Goal: Information Seeking & Learning: Learn about a topic

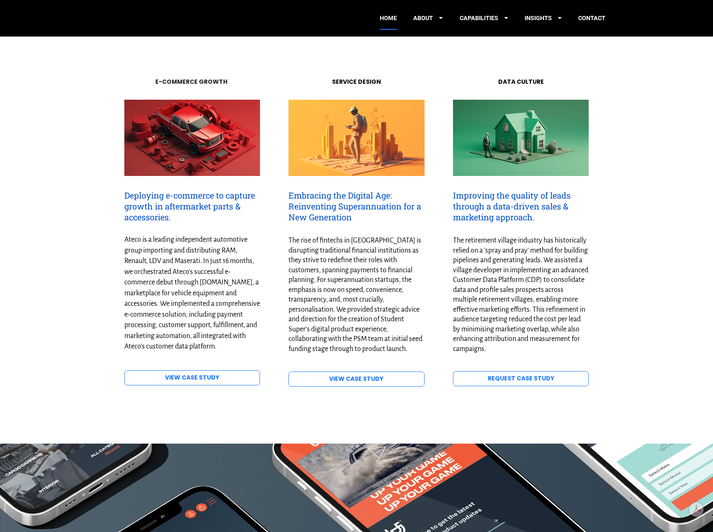
scroll to position [1089, 0]
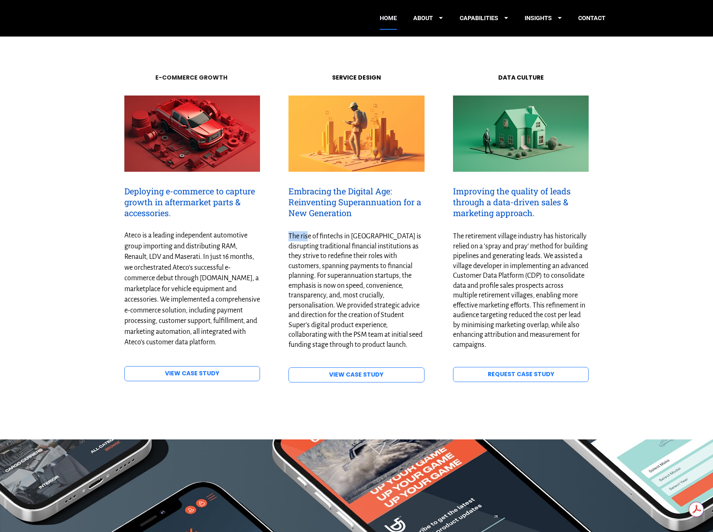
drag, startPoint x: 283, startPoint y: 224, endPoint x: 307, endPoint y: 229, distance: 24.0
click at [307, 229] on div "Embracing the Digital Age: Reinventing Superannuation for a New Generation The …" at bounding box center [356, 269] width 150 height 181
click at [339, 276] on span "The rise of fintechs in Australia is disrupting traditional financial instituti…" at bounding box center [356, 290] width 135 height 116
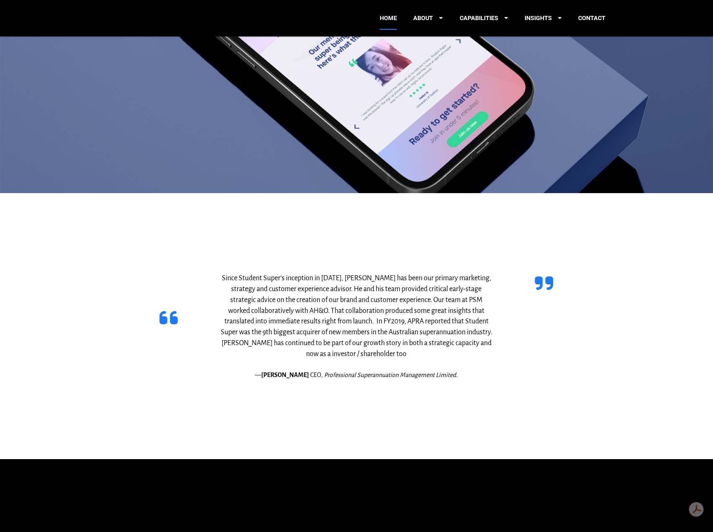
scroll to position [2136, 0]
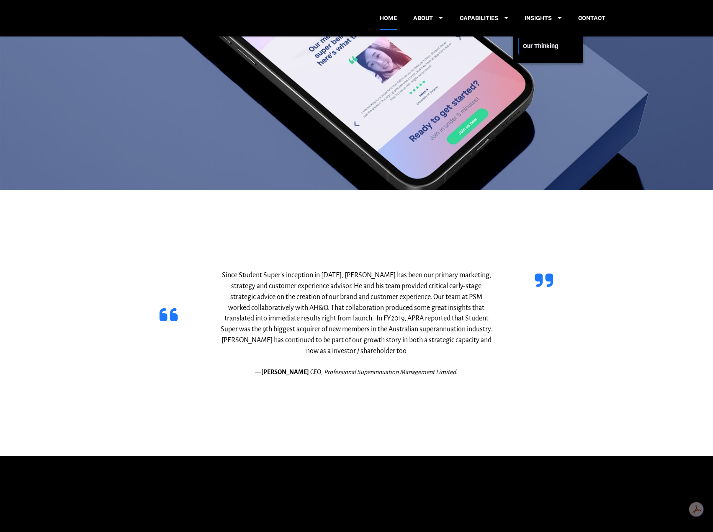
click at [539, 42] on link "Our Thinking" at bounding box center [545, 46] width 44 height 23
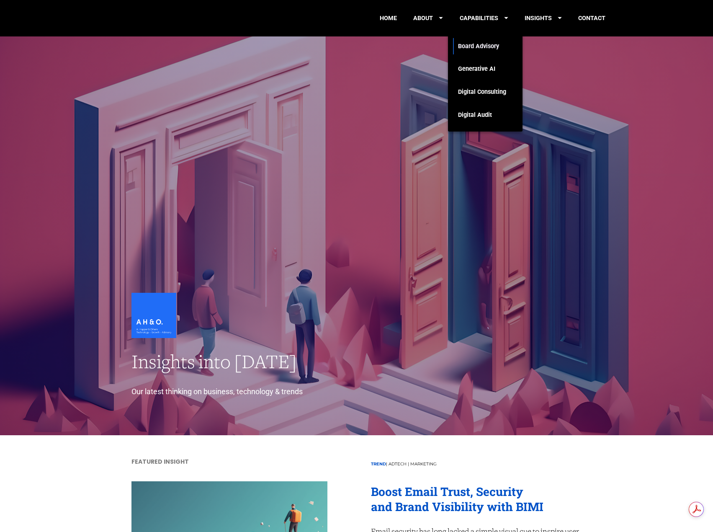
click at [472, 47] on link "Board Advisory" at bounding box center [482, 46] width 48 height 23
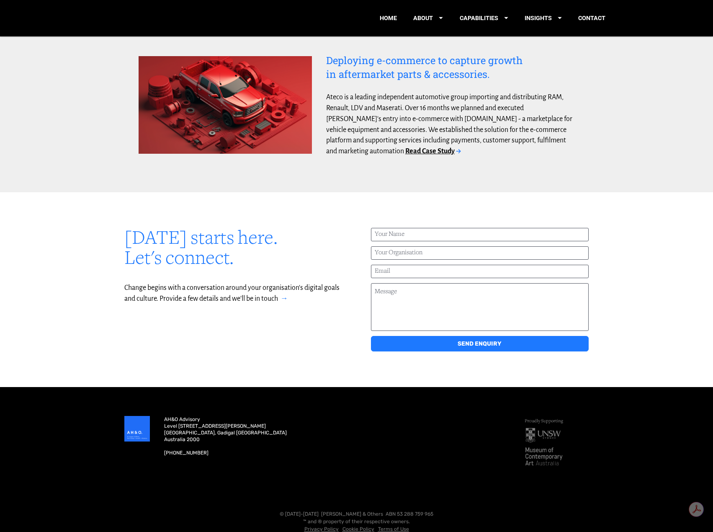
scroll to position [1202, 0]
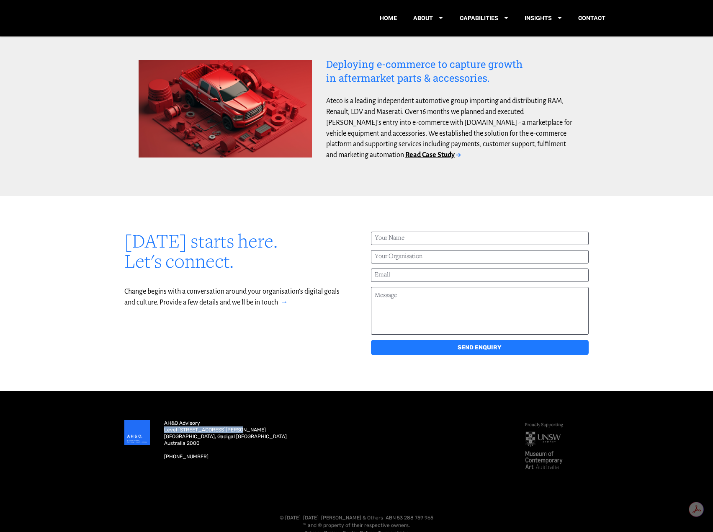
drag, startPoint x: 245, startPoint y: 420, endPoint x: 163, endPoint y: 418, distance: 82.5
click at [163, 418] on div "AH&O Advisory Level 5 / 1 Margaret Street Sydney, Gadigal NSW Australia 2000 +6…" at bounding box center [336, 443] width 359 height 62
copy span "Level [STREET_ADDRESS][PERSON_NAME]"
click at [329, 224] on div "Tomorrow starts here. Let's connect." at bounding box center [233, 251] width 232 height 54
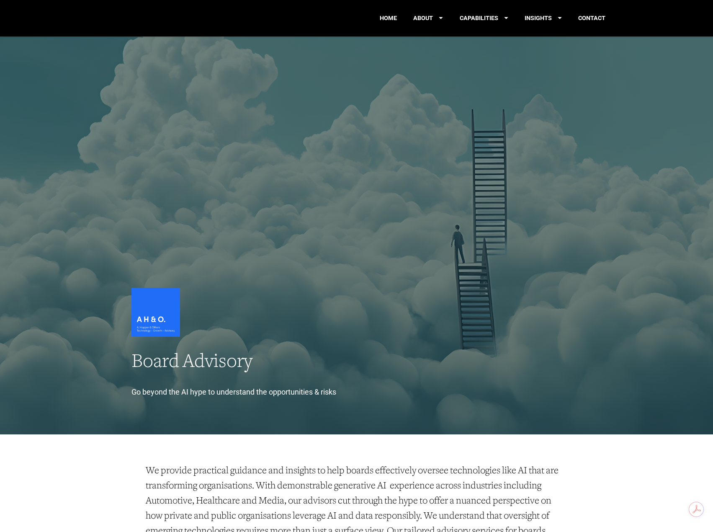
scroll to position [0, 0]
drag, startPoint x: 329, startPoint y: 219, endPoint x: 328, endPoint y: 181, distance: 37.7
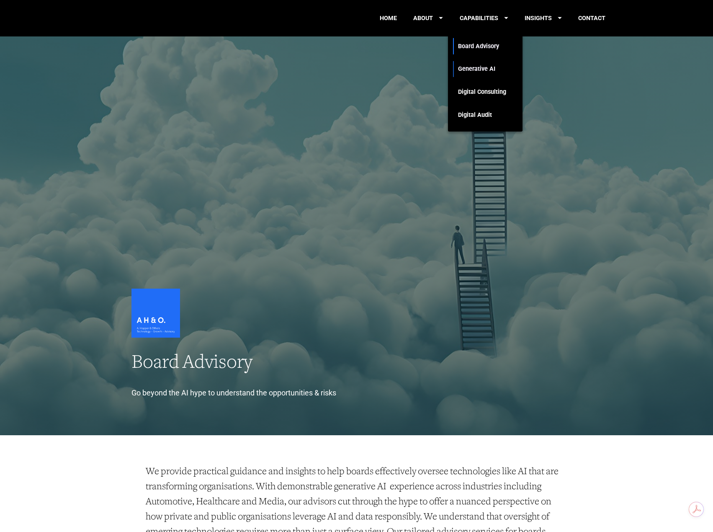
click at [496, 70] on link "Generative AI" at bounding box center [482, 69] width 48 height 23
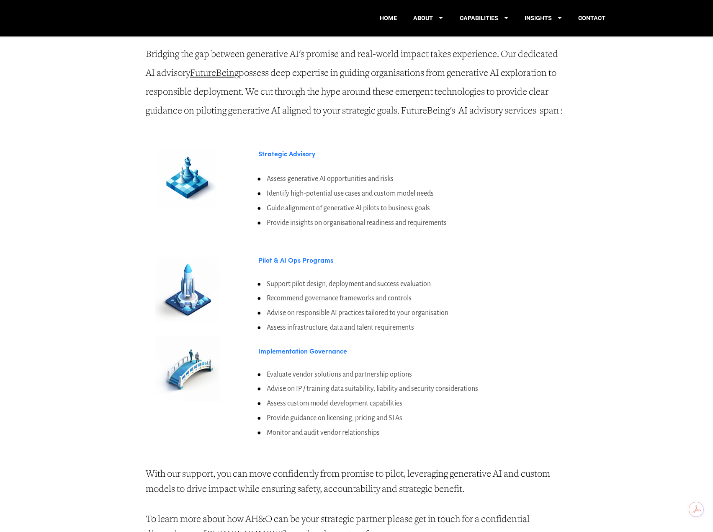
scroll to position [377, 0]
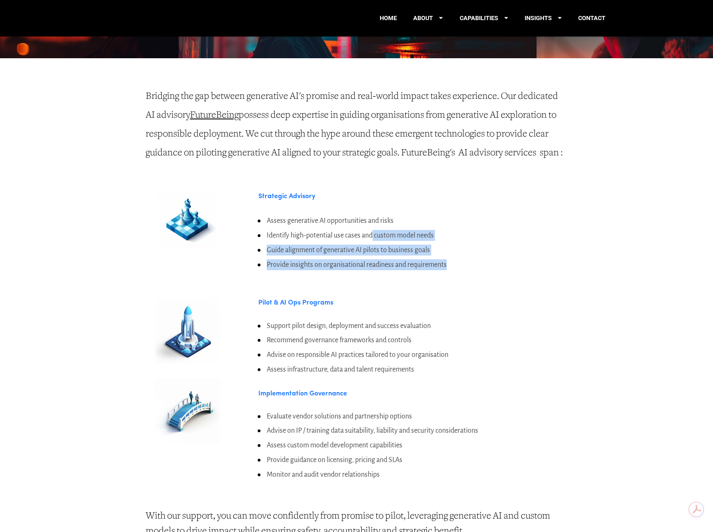
drag, startPoint x: 461, startPoint y: 265, endPoint x: 374, endPoint y: 226, distance: 95.2
click at [374, 226] on ul "Assess generative AI opportunities and risks Identify high-potential use cases …" at bounding box center [412, 242] width 309 height 54
click at [494, 260] on li "Provide insights on organisational readiness and requirements" at bounding box center [412, 264] width 309 height 11
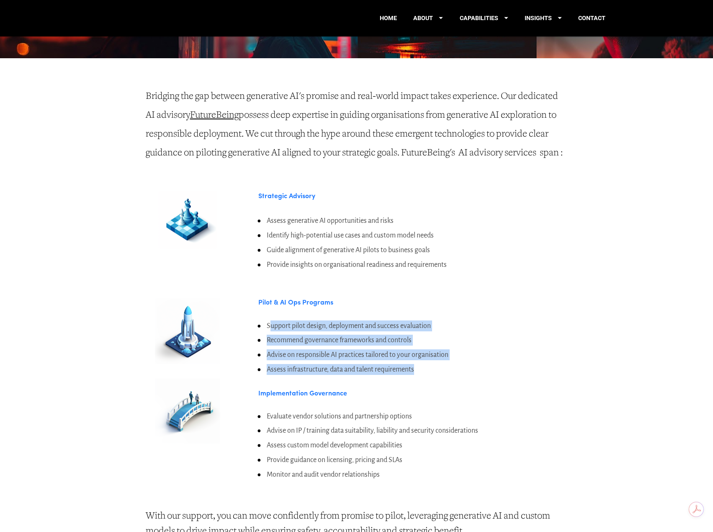
drag, startPoint x: 479, startPoint y: 368, endPoint x: 269, endPoint y: 315, distance: 216.7
click at [269, 315] on div "Support pilot design, deployment and success evaluation Recommend governance fr…" at bounding box center [413, 347] width 324 height 69
click at [446, 322] on li "Support pilot design, deployment and success evaluation" at bounding box center [412, 325] width 309 height 11
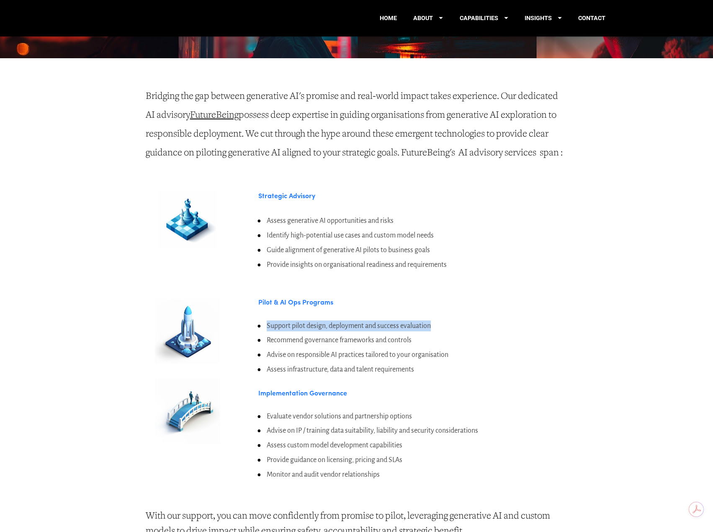
drag, startPoint x: 444, startPoint y: 318, endPoint x: 263, endPoint y: 319, distance: 180.9
click at [263, 320] on li "Support pilot design, deployment and success evaluation" at bounding box center [412, 325] width 309 height 11
click at [488, 325] on li "Support pilot design, deployment and success evaluation" at bounding box center [412, 325] width 309 height 11
drag, startPoint x: 372, startPoint y: 294, endPoint x: 278, endPoint y: 296, distance: 93.8
click at [278, 296] on div "Pilot & AI Ops Programs" at bounding box center [413, 302] width 324 height 22
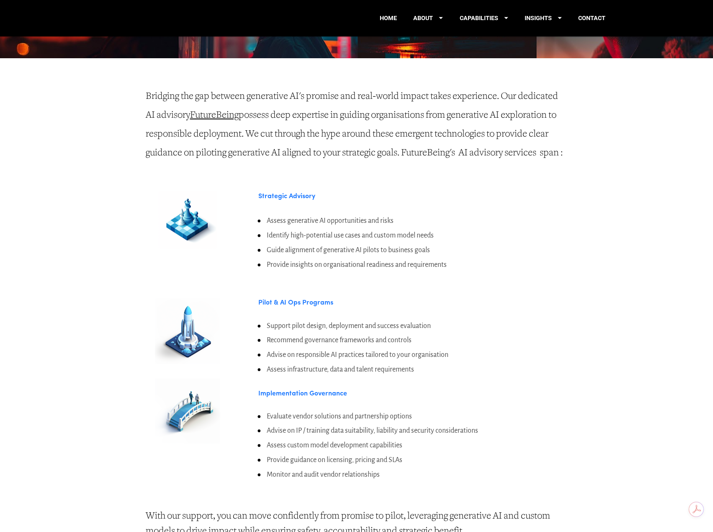
click at [494, 341] on li "Recommend governance frameworks and controls" at bounding box center [412, 340] width 309 height 11
drag, startPoint x: 420, startPoint y: 358, endPoint x: 259, endPoint y: 365, distance: 161.8
click at [258, 366] on li "Assess infrastructure, data and talent requirements" at bounding box center [412, 369] width 309 height 11
click at [466, 389] on h3 "Implementation Governance" at bounding box center [412, 393] width 309 height 8
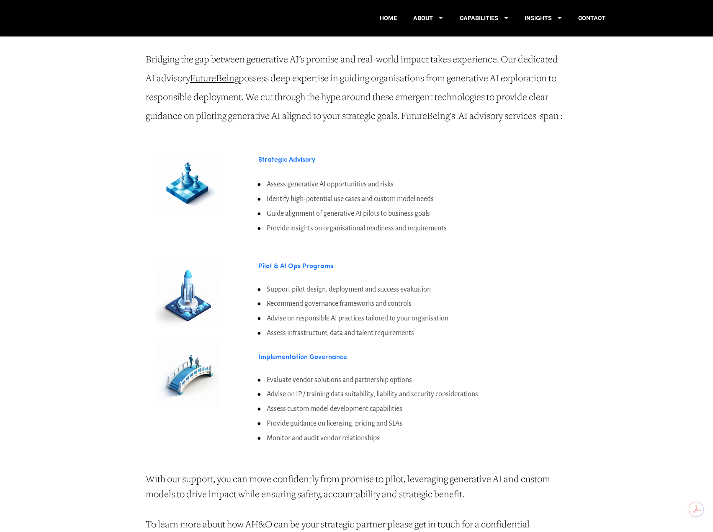
scroll to position [461, 0]
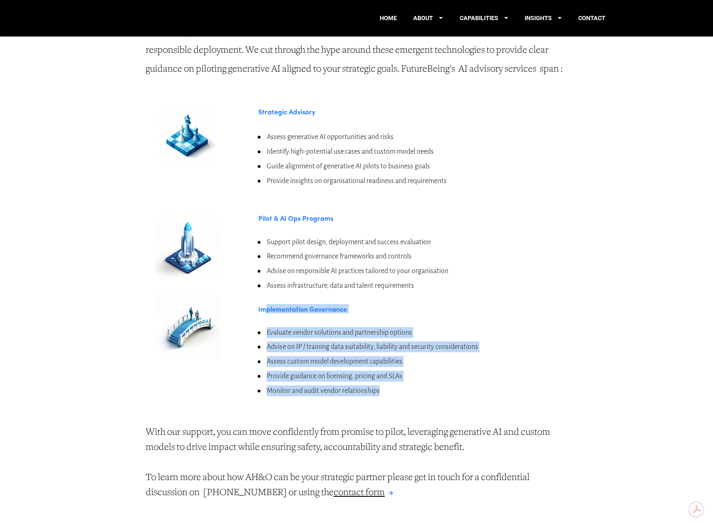
drag, startPoint x: 461, startPoint y: 389, endPoint x: 267, endPoint y: 317, distance: 207.2
click at [267, 317] on div "Pilot & AI Ops Programs Support pilot design, deployment and success evaluation…" at bounding box center [413, 305] width 338 height 210
click at [452, 381] on ul "Evaluate vendor solutions and partnership options Advise on IP / training data …" at bounding box center [412, 361] width 309 height 69
drag, startPoint x: 439, startPoint y: 396, endPoint x: 446, endPoint y: 369, distance: 27.6
click at [273, 313] on div "Pilot & AI Ops Programs Support pilot design, deployment and success evaluation…" at bounding box center [413, 305] width 338 height 210
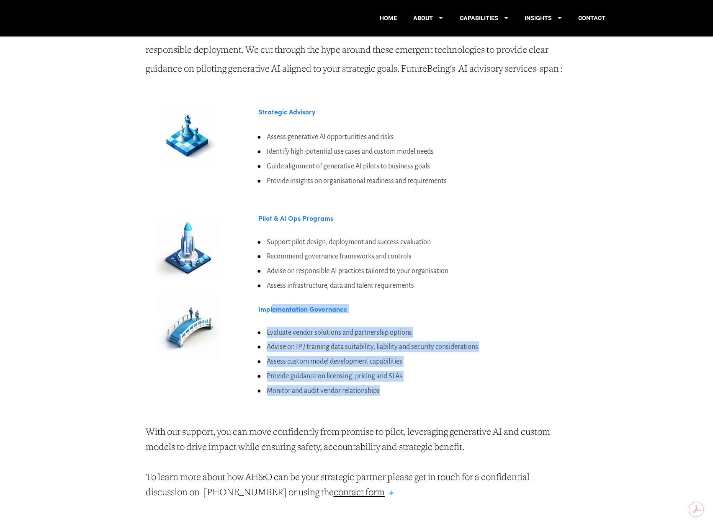
click at [474, 385] on li "Monitor and audit vendor relationships" at bounding box center [412, 390] width 309 height 11
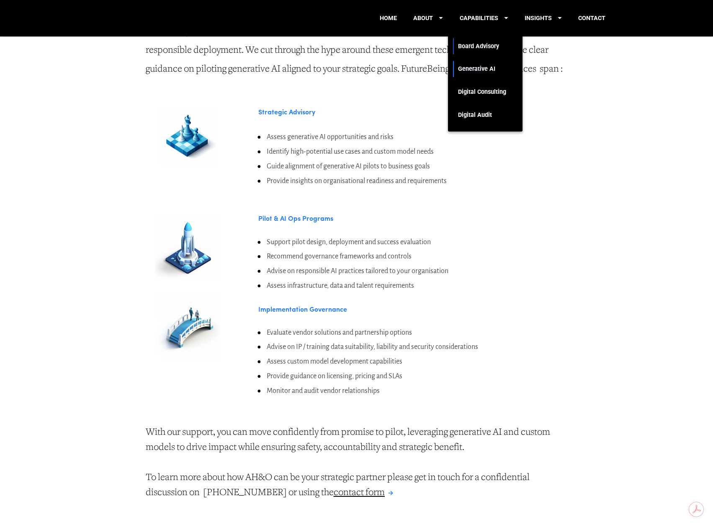
click at [495, 46] on link "Board Advisory" at bounding box center [482, 46] width 48 height 23
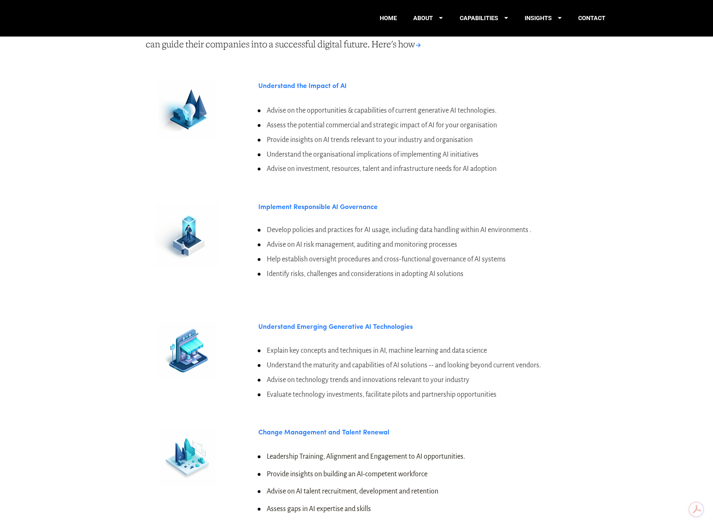
scroll to position [586, 0]
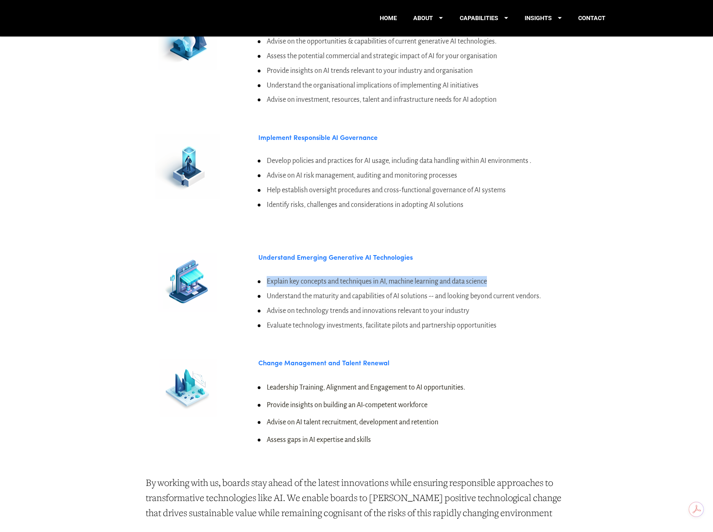
drag, startPoint x: 535, startPoint y: 275, endPoint x: 262, endPoint y: 279, distance: 273.1
click at [262, 279] on li "Explain key concepts and techniques in AI, machine learning and data science" at bounding box center [412, 281] width 309 height 11
click at [606, 354] on div "Understand Emerging Generative AI Technologies Explain key concepts and techniq…" at bounding box center [357, 342] width 536 height 237
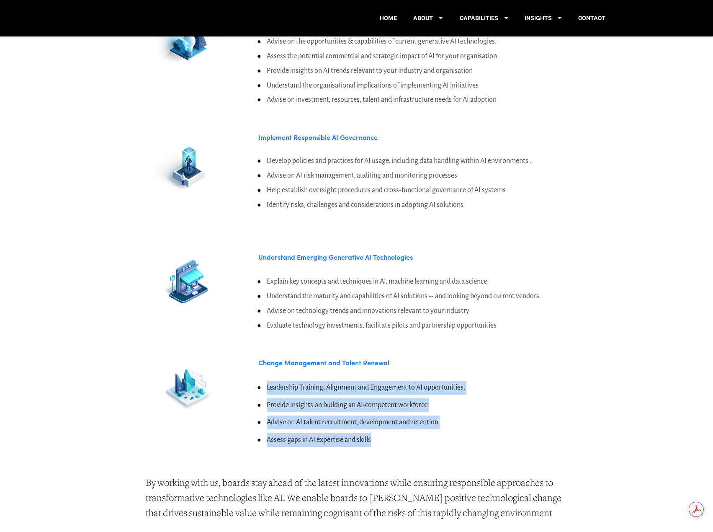
drag, startPoint x: 437, startPoint y: 443, endPoint x: 255, endPoint y: 379, distance: 192.8
click at [255, 379] on div "Leadership Training, Alignment and Engagement to AI opportunities. Provide insi…" at bounding box center [413, 414] width 324 height 80
click at [462, 454] on div "Change Management and Talent Renewal Leadership Training, Alignment and Engagem…" at bounding box center [413, 403] width 338 height 116
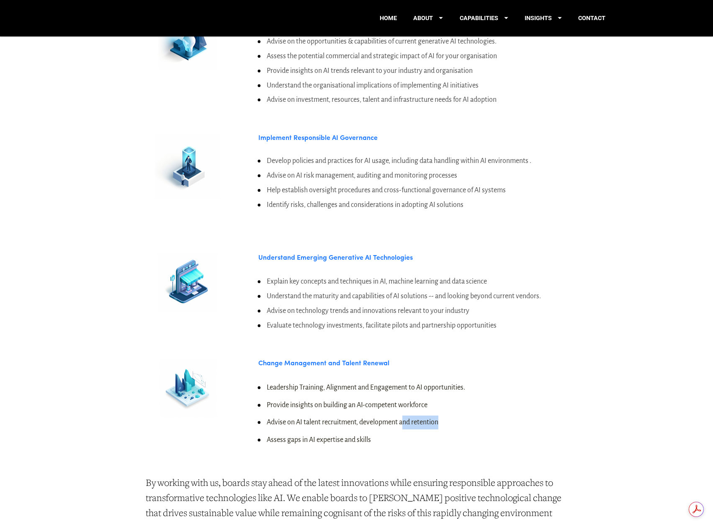
drag, startPoint x: 469, startPoint y: 420, endPoint x: 404, endPoint y: 423, distance: 65.8
click at [405, 423] on li "Advise on AI talent recruitment, development and retention" at bounding box center [412, 422] width 309 height 14
click at [399, 433] on li "Assess gaps in AI expertise and skills" at bounding box center [412, 440] width 309 height 14
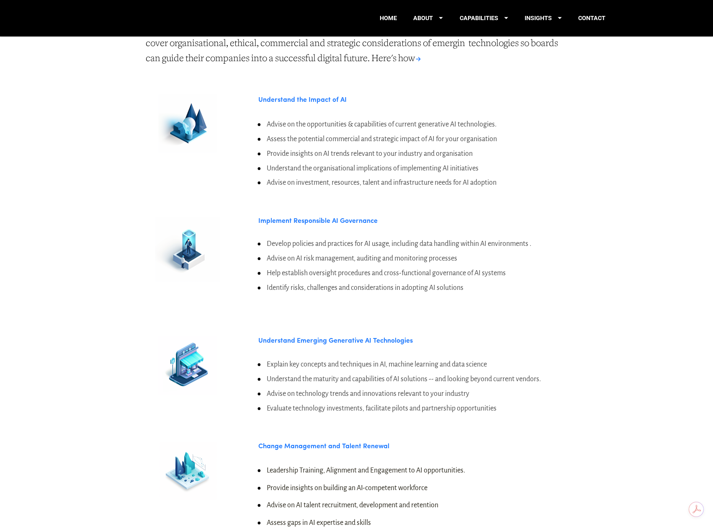
scroll to position [503, 0]
drag, startPoint x: 522, startPoint y: 122, endPoint x: 500, endPoint y: 123, distance: 22.6
click at [500, 123] on li "Advise on the opportunities & capabilities of current generative AI technologie…" at bounding box center [412, 125] width 309 height 11
click at [506, 134] on li "Assess the potential commercial and strategic impact of AI for your organisation" at bounding box center [412, 139] width 309 height 11
drag, startPoint x: 523, startPoint y: 181, endPoint x: 499, endPoint y: 173, distance: 26.1
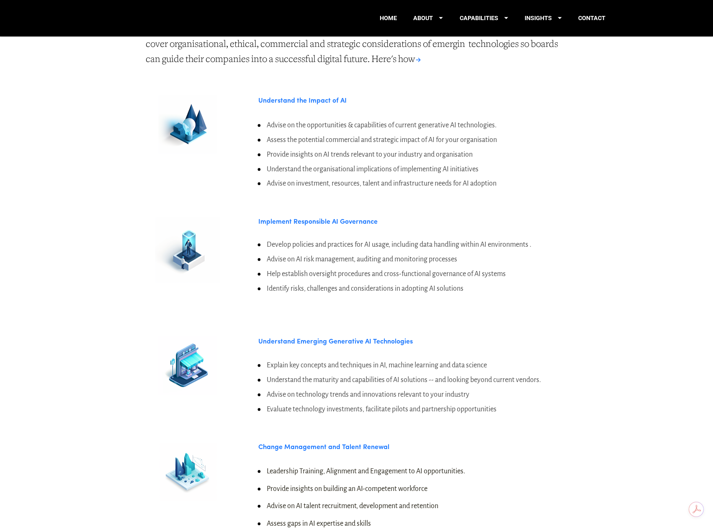
click at [499, 178] on li "Advise on investment, resources, talent and infrastructure needs for AI adoption" at bounding box center [412, 183] width 309 height 11
click at [504, 186] on div "Advise on the opportunities & capabilities of current generative AI technologie…" at bounding box center [413, 154] width 324 height 83
drag, startPoint x: 537, startPoint y: 264, endPoint x: 281, endPoint y: 265, distance: 256.3
click at [281, 268] on li "Help establish oversight procedures and cross-functional governance of AI syste…" at bounding box center [412, 273] width 309 height 11
click at [569, 275] on div "Develop policies and practices for AI usage, including data handling within AI …" at bounding box center [413, 266] width 324 height 69
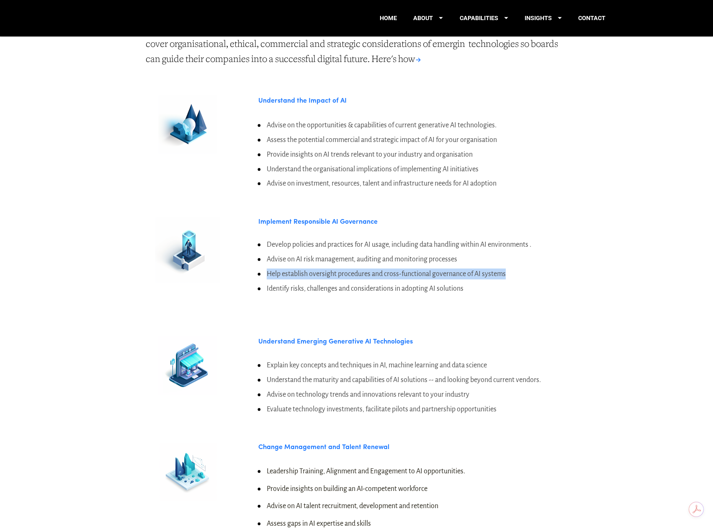
drag, startPoint x: 546, startPoint y: 268, endPoint x: 280, endPoint y: 263, distance: 265.9
click at [267, 268] on li "Help establish oversight procedures and cross-functional governance of AI syste…" at bounding box center [412, 273] width 309 height 11
click at [523, 295] on div "Develop policies and practices for AI usage, including data handling within AI …" at bounding box center [413, 266] width 324 height 69
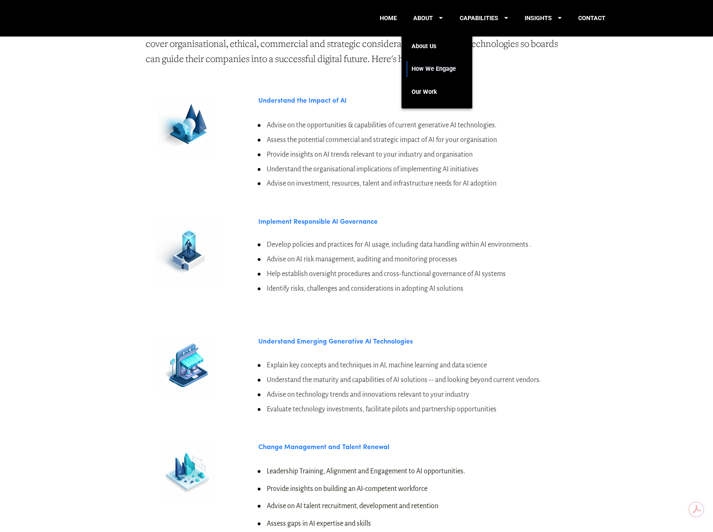
click at [429, 64] on link "How We Engage" at bounding box center [434, 69] width 44 height 23
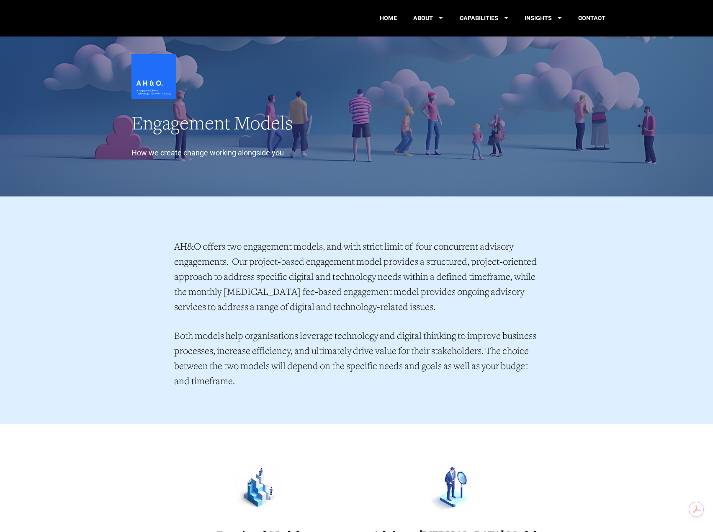
scroll to position [126, 0]
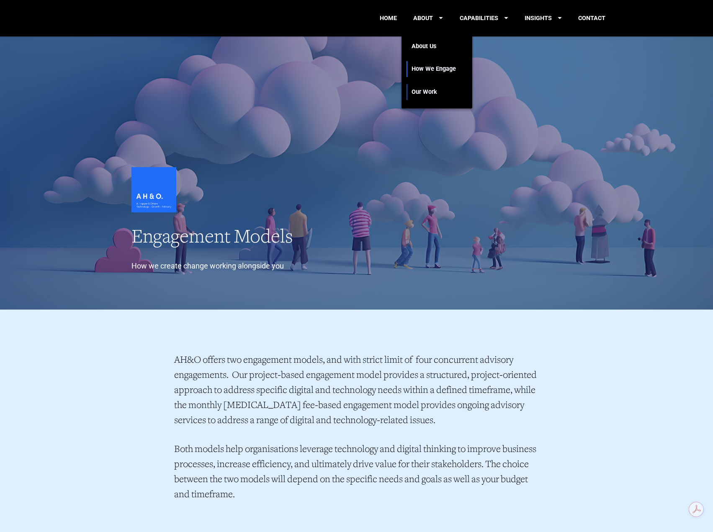
click at [425, 93] on link "Our Work" at bounding box center [434, 91] width 44 height 23
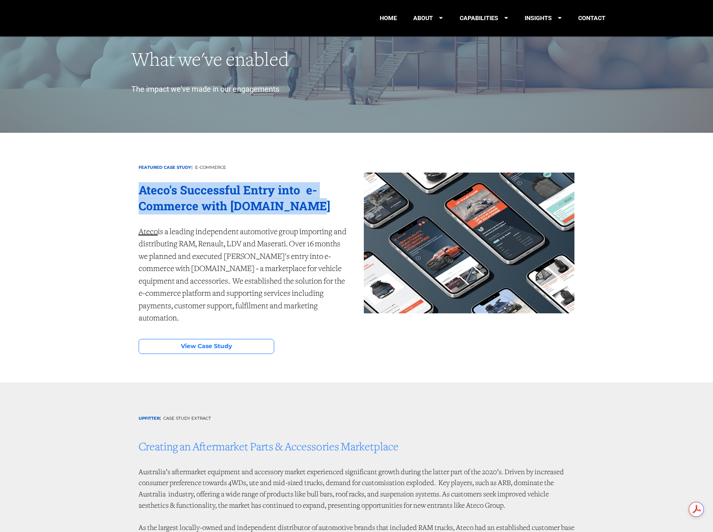
drag, startPoint x: 308, startPoint y: 204, endPoint x: 88, endPoint y: 194, distance: 220.1
click at [101, 193] on div "FEATURED CASE STUDY | E-COMMERCE Ateco's Successful Entry into  e-Commerce with…" at bounding box center [357, 258] width 536 height 250
click at [146, 202] on strong "Ateco's Successful Entry into  e-Commerce with [DOMAIN_NAME]" at bounding box center [235, 198] width 192 height 32
drag, startPoint x: 113, startPoint y: 189, endPoint x: 337, endPoint y: 235, distance: 228.3
click at [337, 235] on div "FEATURED CASE STUDY | E-COMMERCE Ateco's Successful Entry into  e-Commerce with…" at bounding box center [357, 258] width 536 height 250
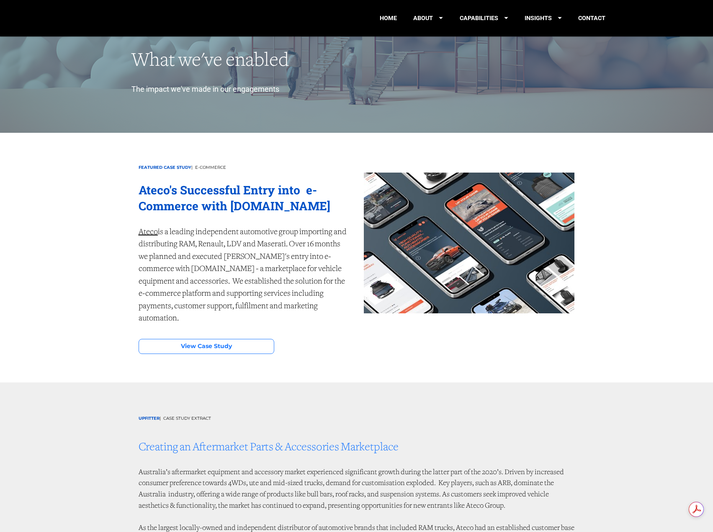
click at [277, 268] on span "is a leading independent automotive group importing and distributing RAM, Renau…" at bounding box center [243, 275] width 209 height 95
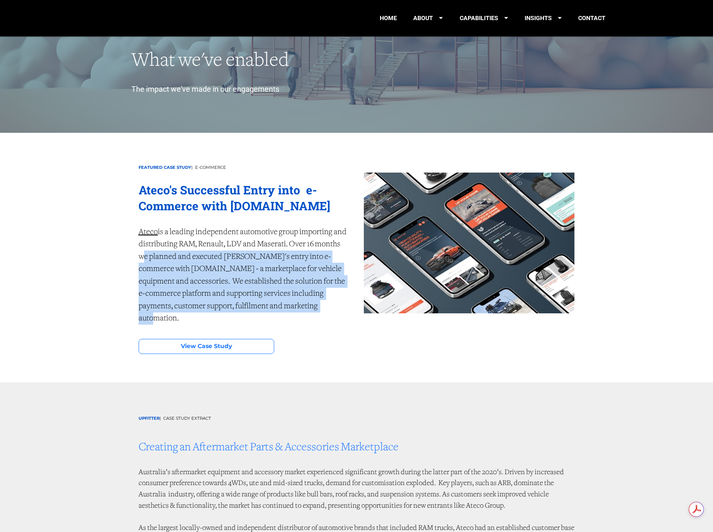
drag, startPoint x: 174, startPoint y: 255, endPoint x: 328, endPoint y: 309, distance: 163.2
click at [328, 309] on div "FEATURED CASE STUDY | E-COMMERCE Ateco's Successful Entry into  e-Commerce with…" at bounding box center [243, 243] width 225 height 178
drag, startPoint x: 321, startPoint y: 301, endPoint x: 168, endPoint y: 267, distance: 156.7
click at [168, 267] on p "Ateco is a leading independent automotive group importing and distributing RAM,…" at bounding box center [244, 275] width 211 height 99
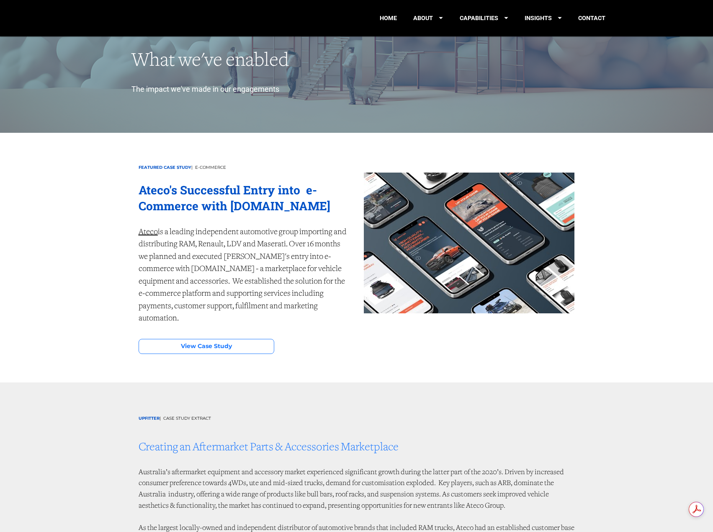
click at [111, 263] on div "FEATURED CASE STUDY | E-COMMERCE Ateco's Successful Entry into  e-Commerce with…" at bounding box center [357, 258] width 536 height 250
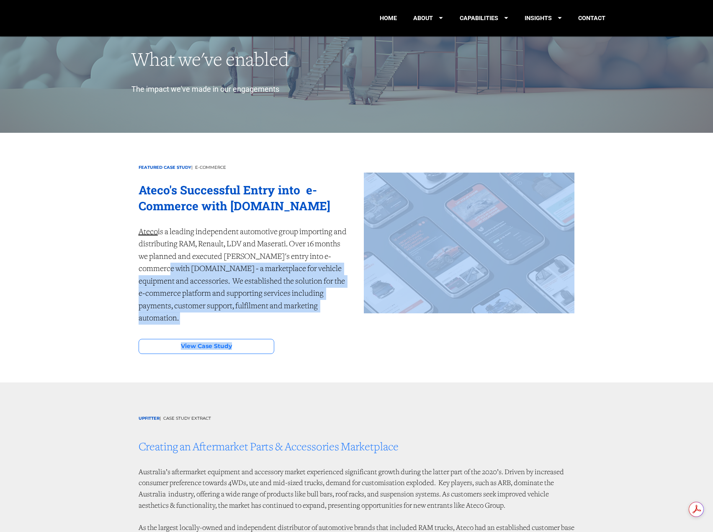
drag, startPoint x: 111, startPoint y: 263, endPoint x: 347, endPoint y: 320, distance: 242.5
click at [347, 320] on div "FEATURED CASE STUDY | E-COMMERCE Ateco's Successful Entry into  e-Commerce with…" at bounding box center [357, 258] width 536 height 250
click at [322, 302] on p "Ateco is a leading independent automotive group importing and distributing RAM,…" at bounding box center [244, 275] width 211 height 99
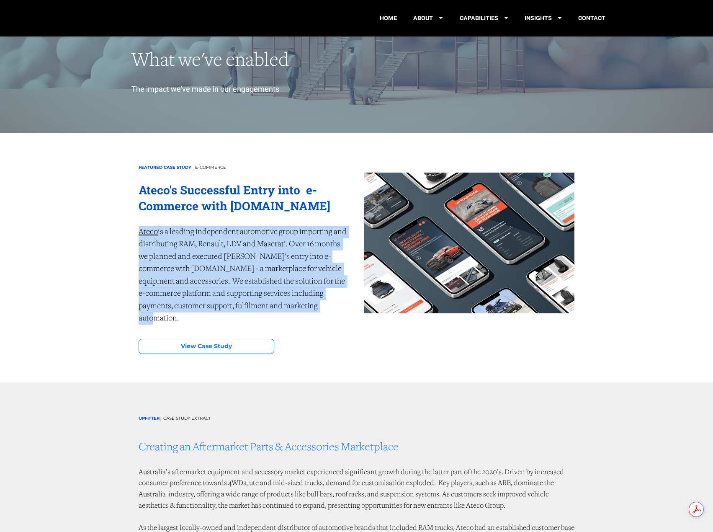
drag, startPoint x: 322, startPoint y: 307, endPoint x: 133, endPoint y: 232, distance: 203.3
click at [133, 232] on div "FEATURED CASE STUDY | E-COMMERCE Ateco's Successful Entry into  e-Commerce with…" at bounding box center [243, 243] width 225 height 178
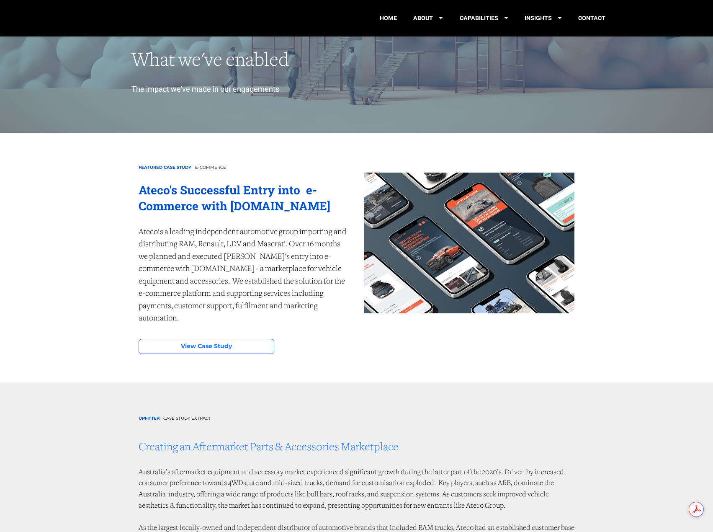
click at [143, 232] on span "Ateco" at bounding box center [148, 232] width 19 height 8
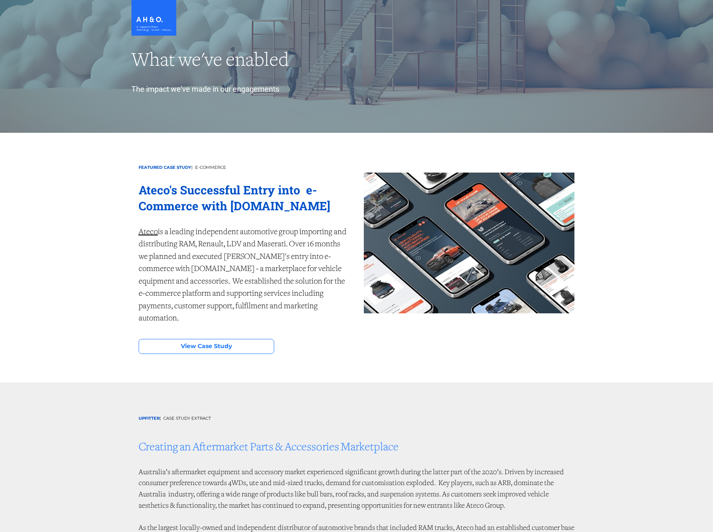
drag, startPoint x: 0, startPoint y: 0, endPoint x: 608, endPoint y: 236, distance: 651.7
click at [608, 236] on div "FEATURED CASE STUDY | E-COMMERCE Ateco's Successful Entry into  e-Commerce with…" at bounding box center [357, 258] width 536 height 250
